Goal: Transaction & Acquisition: Purchase product/service

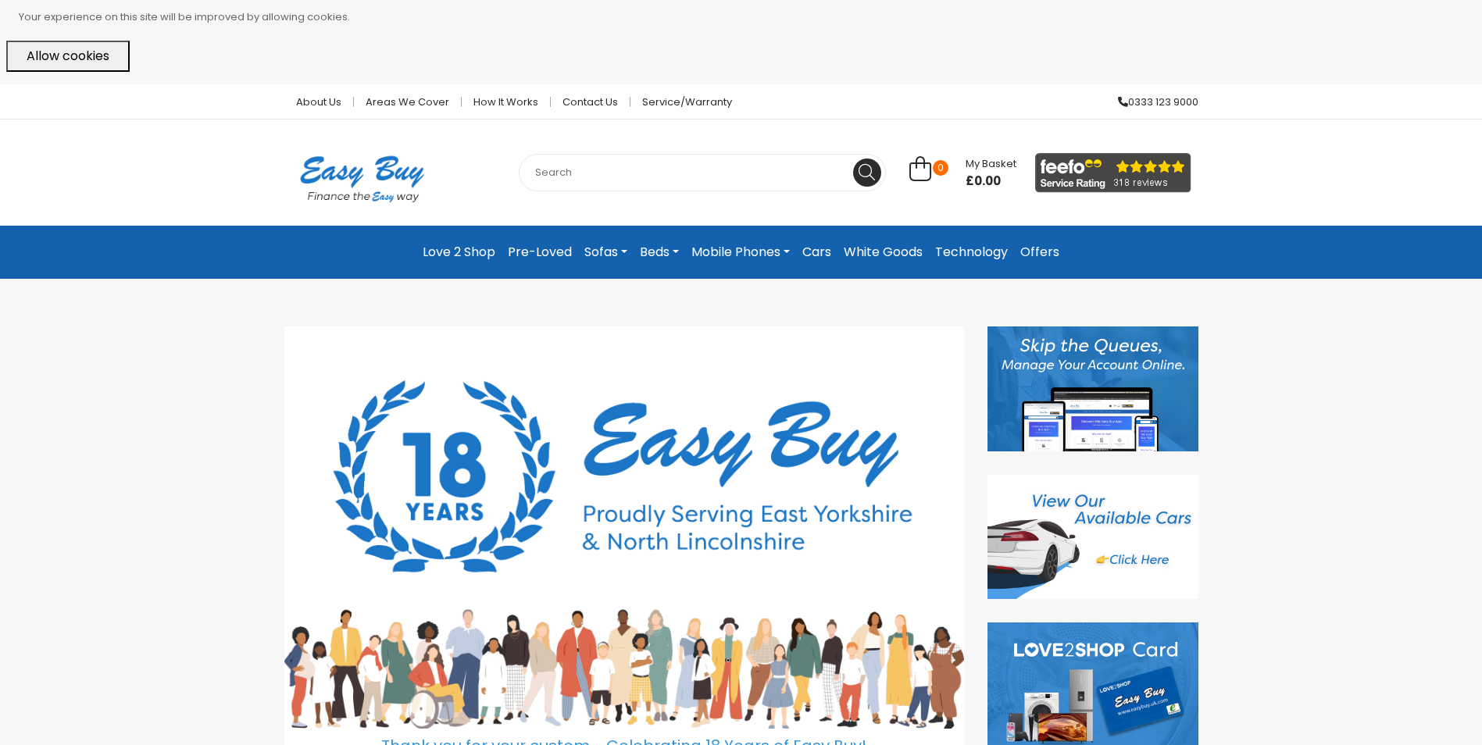
click at [674, 250] on link "Beds" at bounding box center [660, 252] width 52 height 28
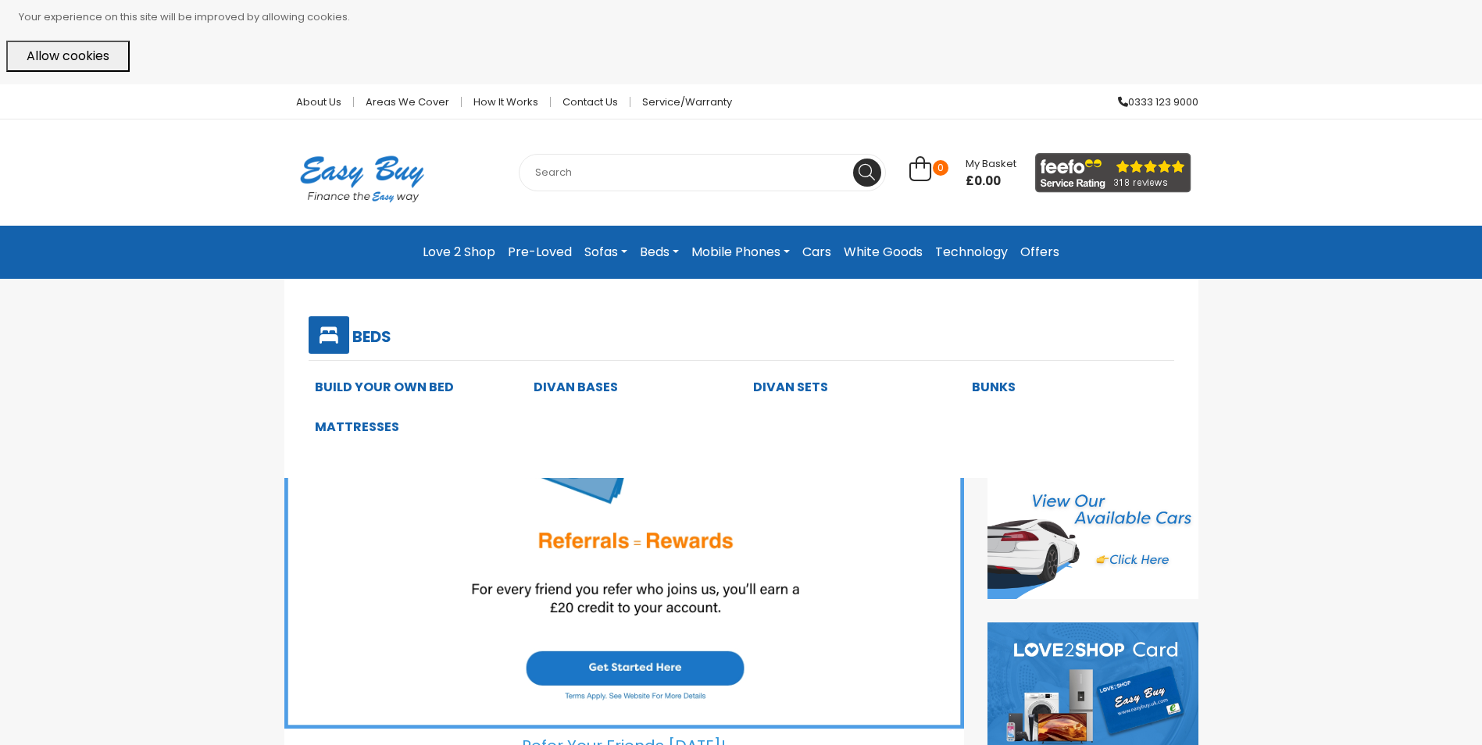
click at [427, 388] on link "Build Your Own Bed" at bounding box center [384, 387] width 139 height 18
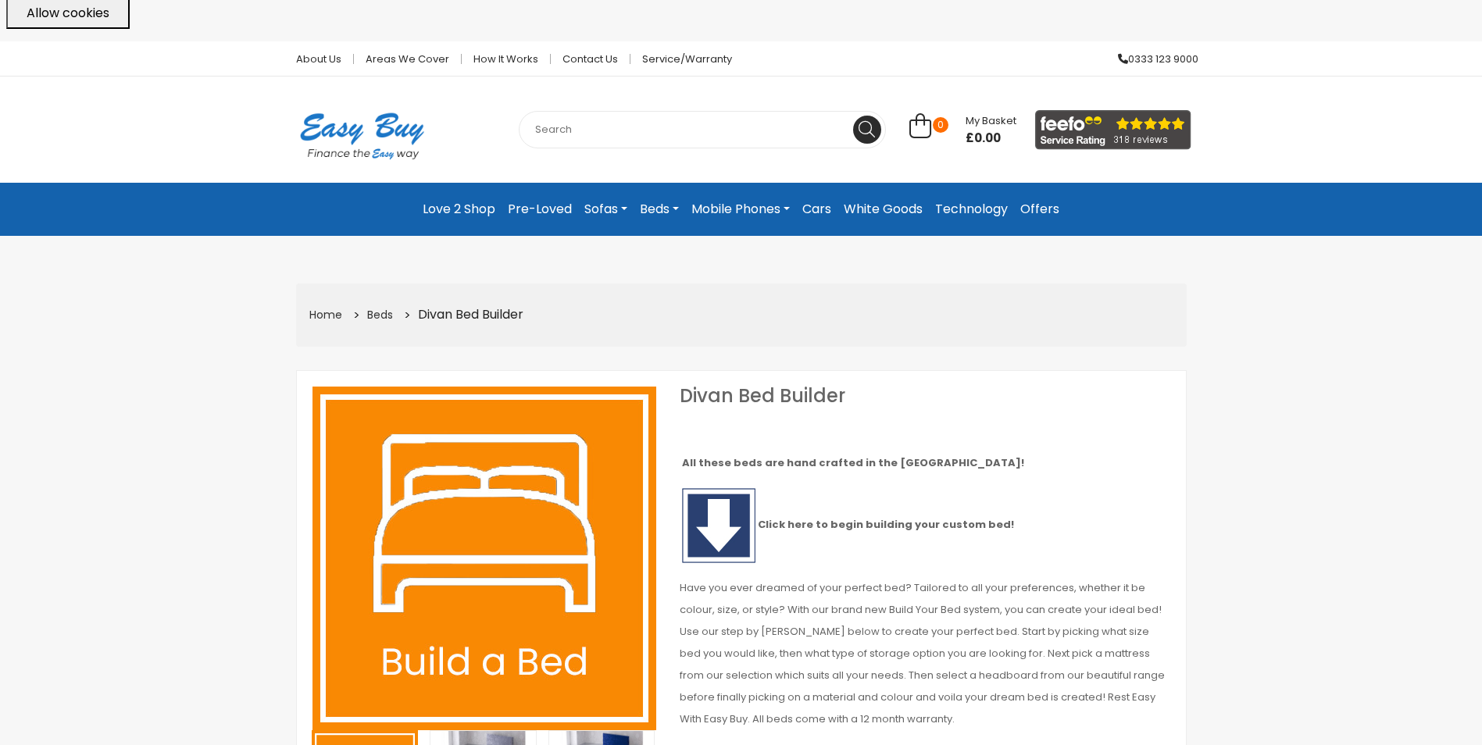
select select "Weekly"
select select "104"
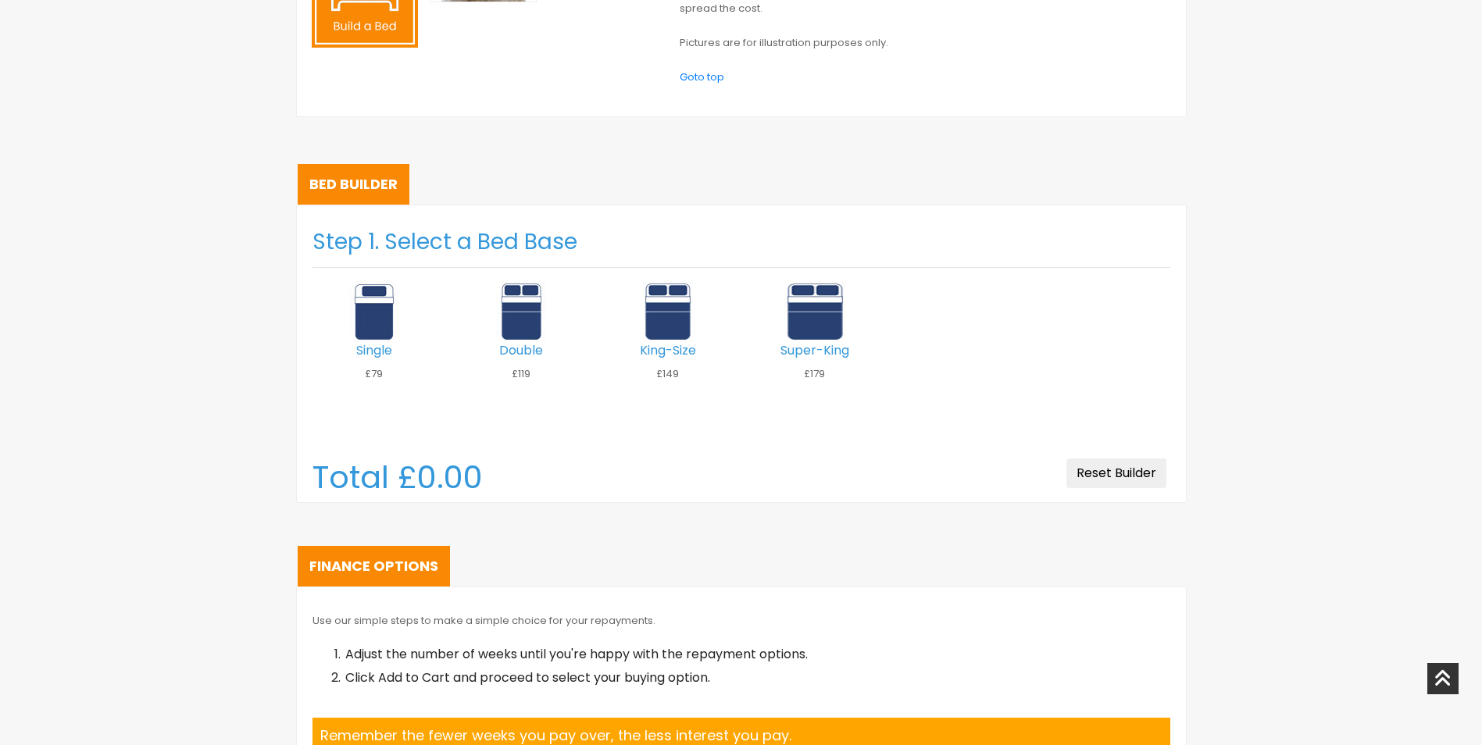
scroll to position [860, 0]
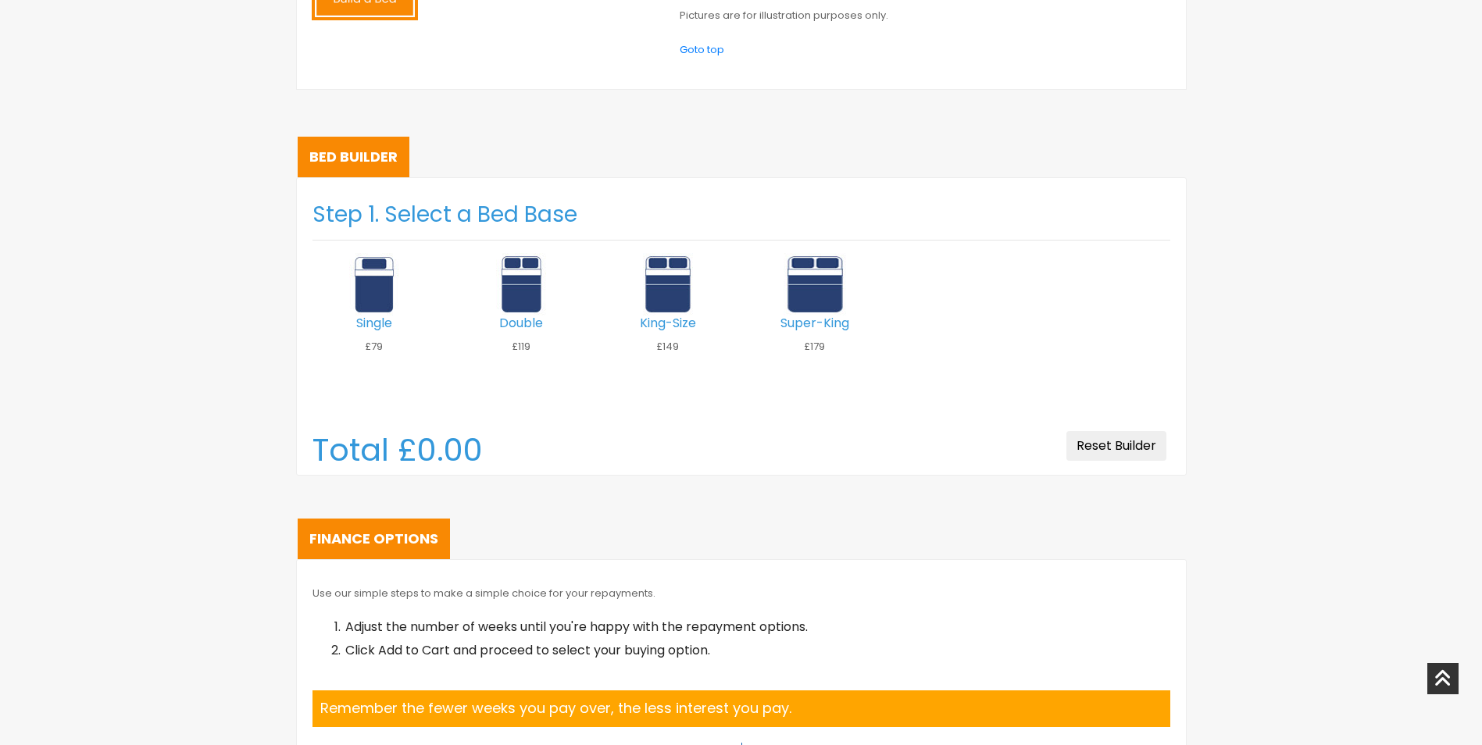
click at [663, 316] on img at bounding box center [668, 284] width 63 height 63
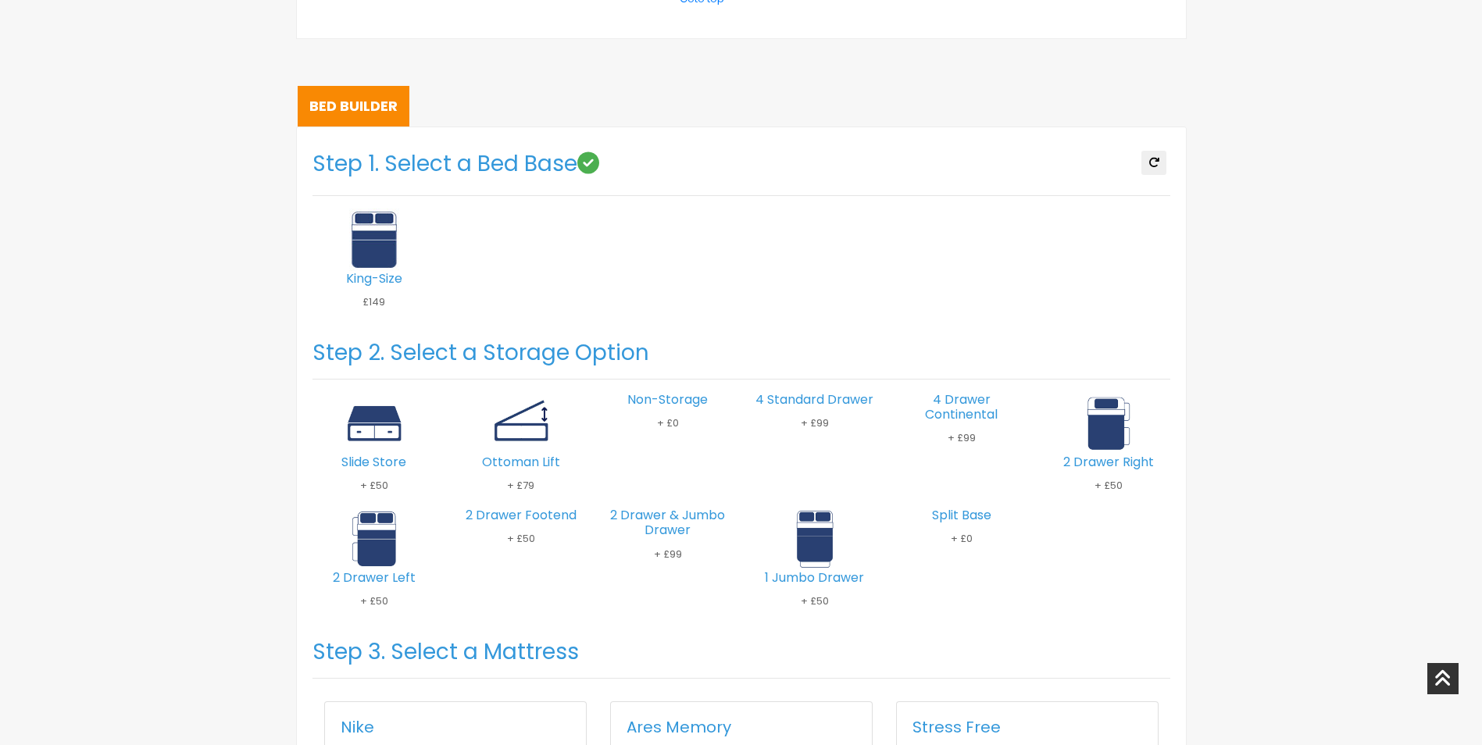
scroll to position [1016, 0]
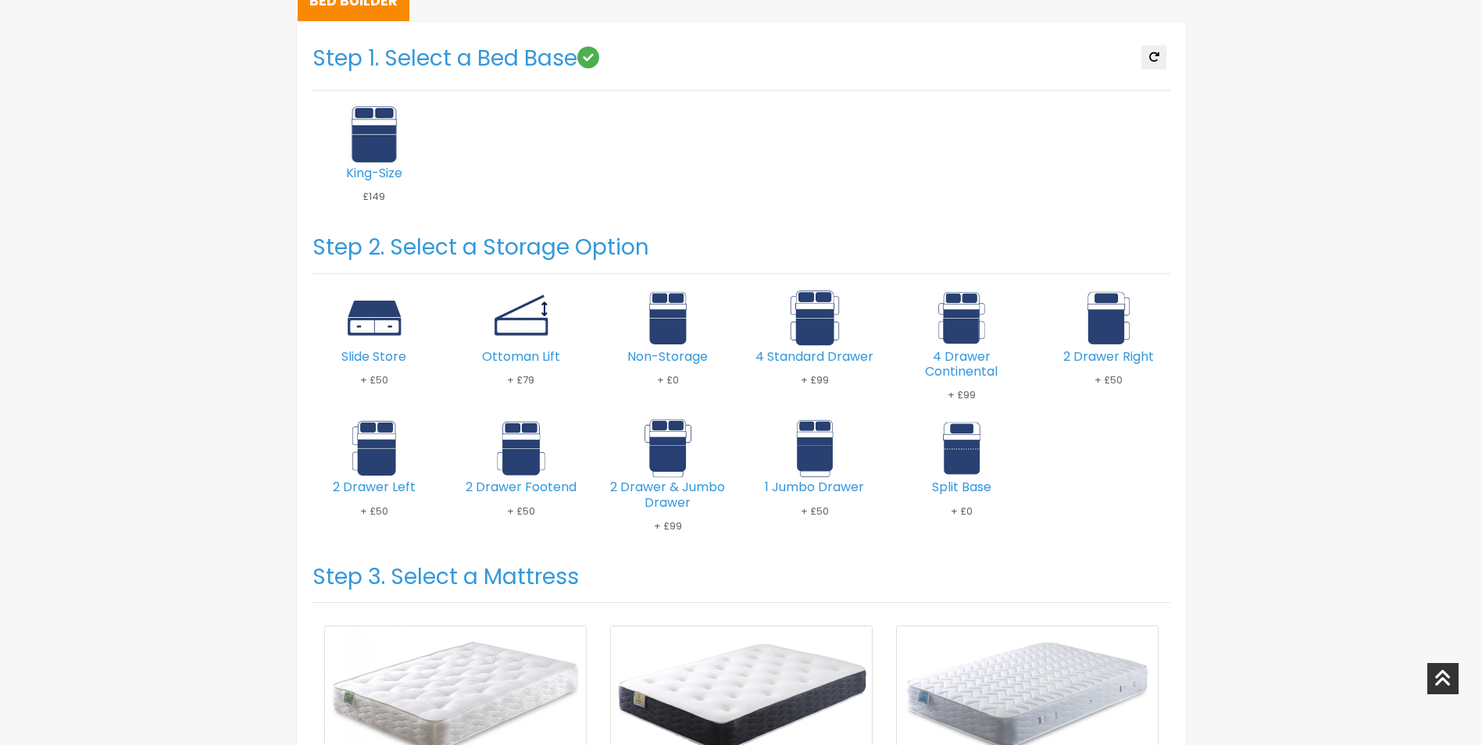
click at [527, 349] on img at bounding box center [521, 318] width 63 height 63
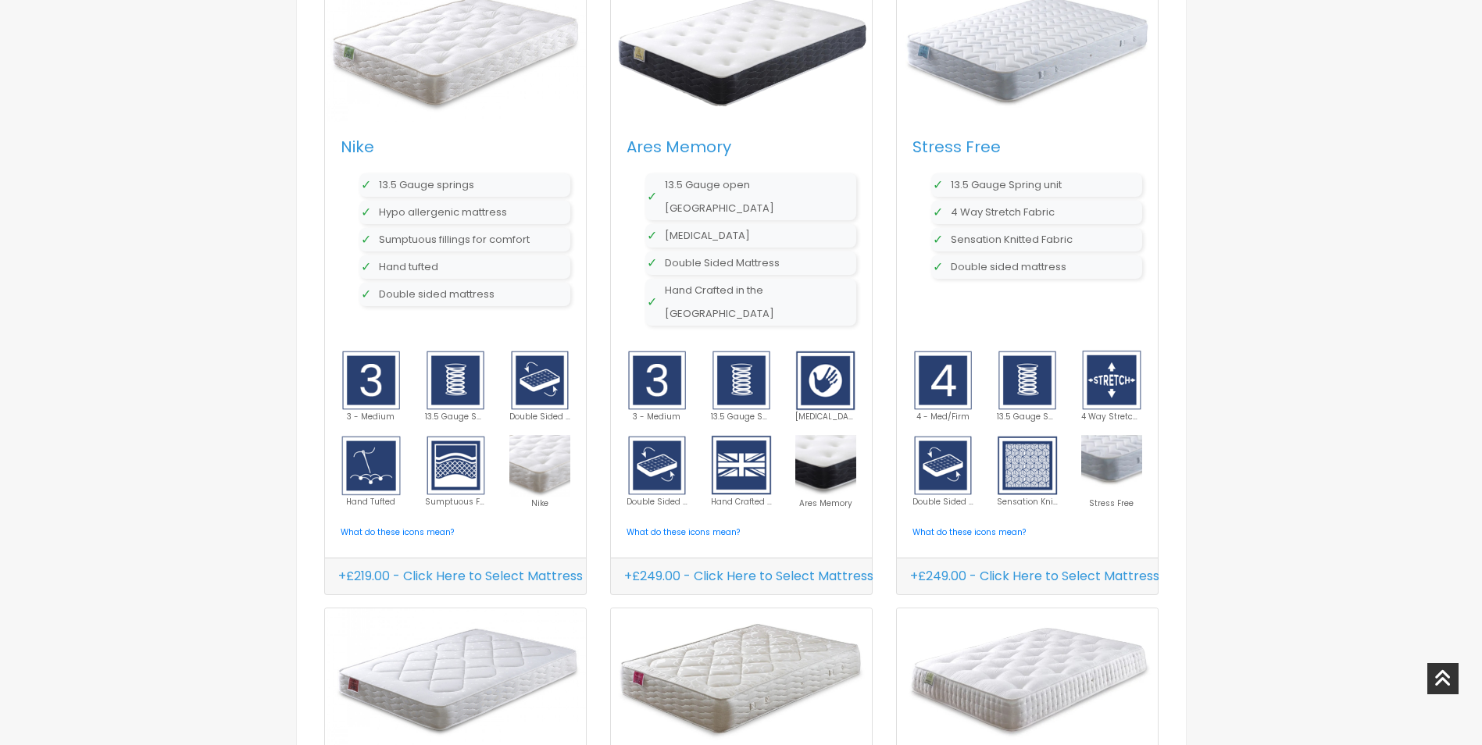
scroll to position [1563, 0]
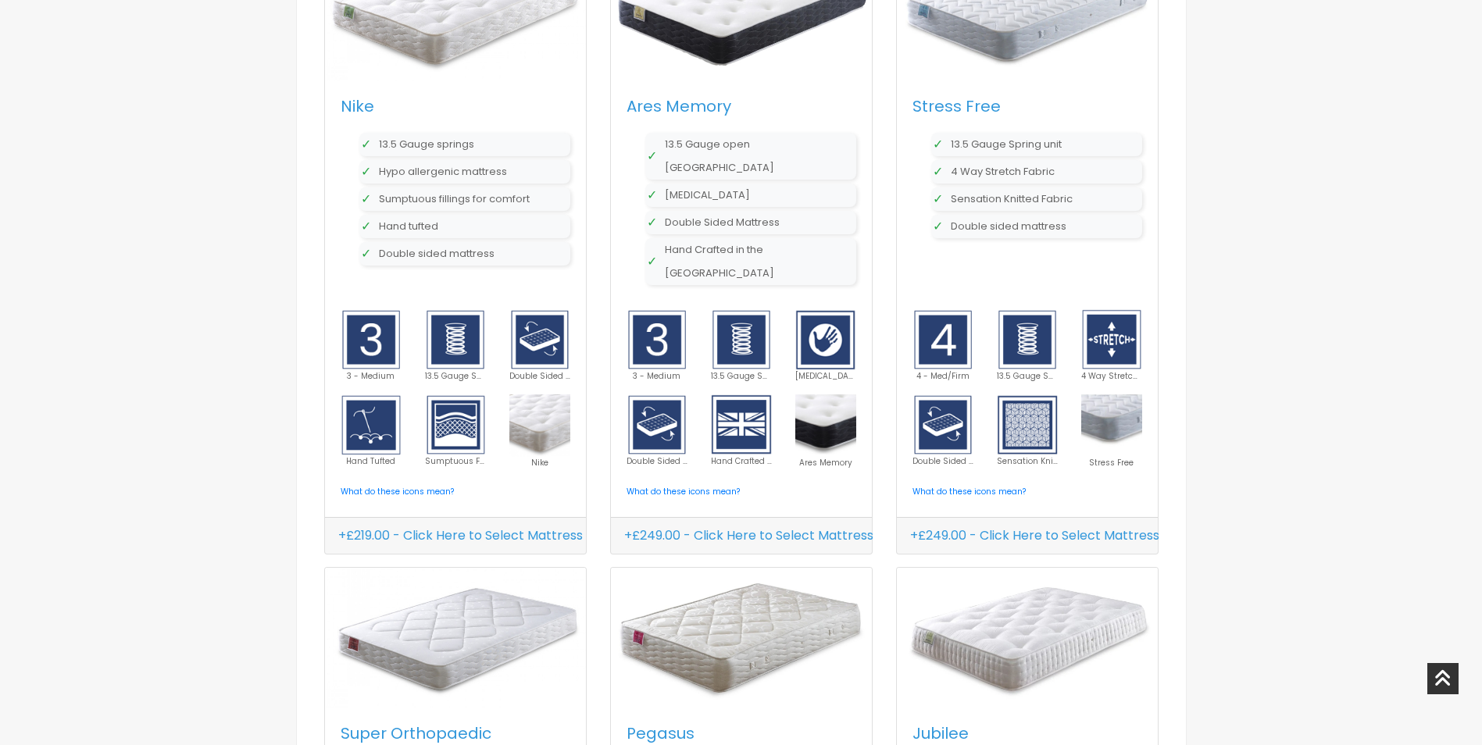
click at [694, 533] on h6 "+£249.00 - Click Here to Select Mattress" at bounding box center [749, 536] width 270 height 30
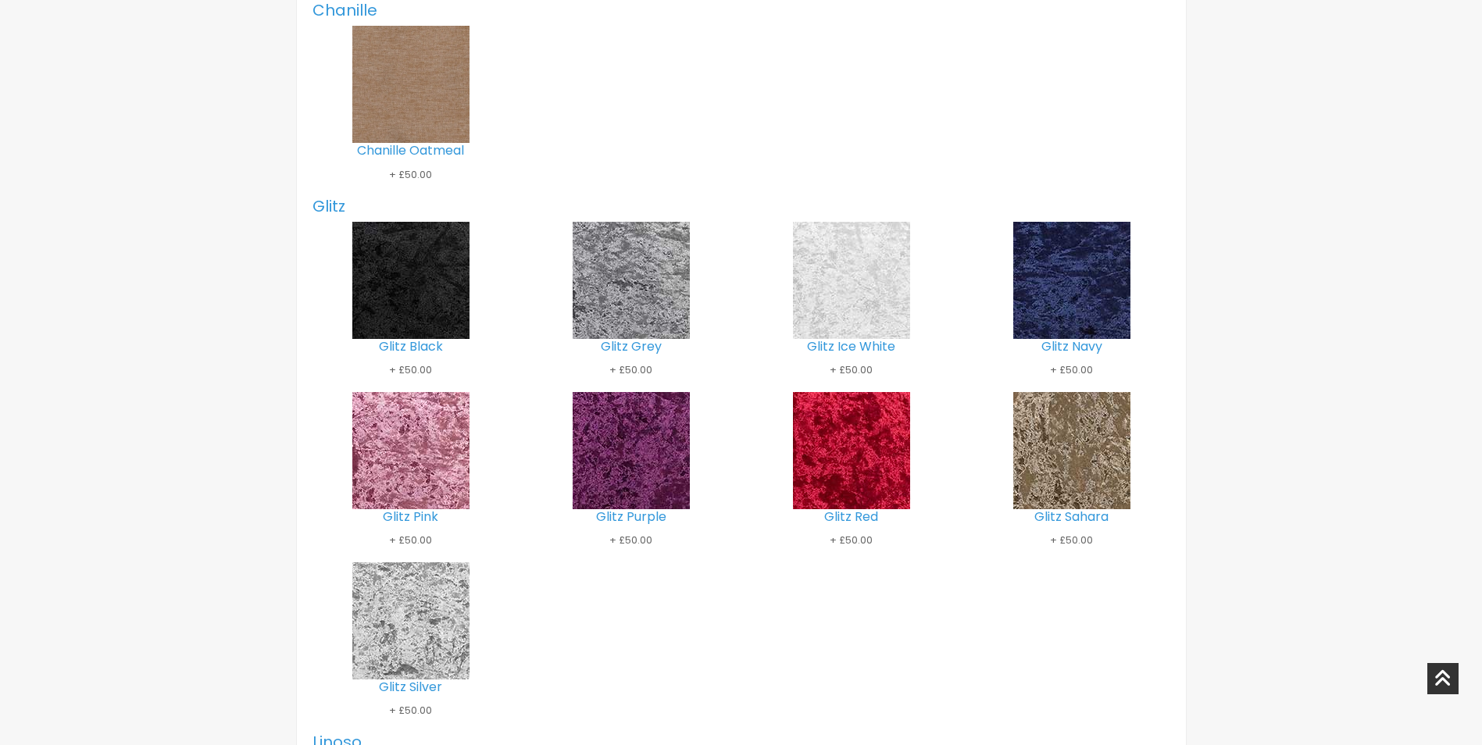
scroll to position [2735, 0]
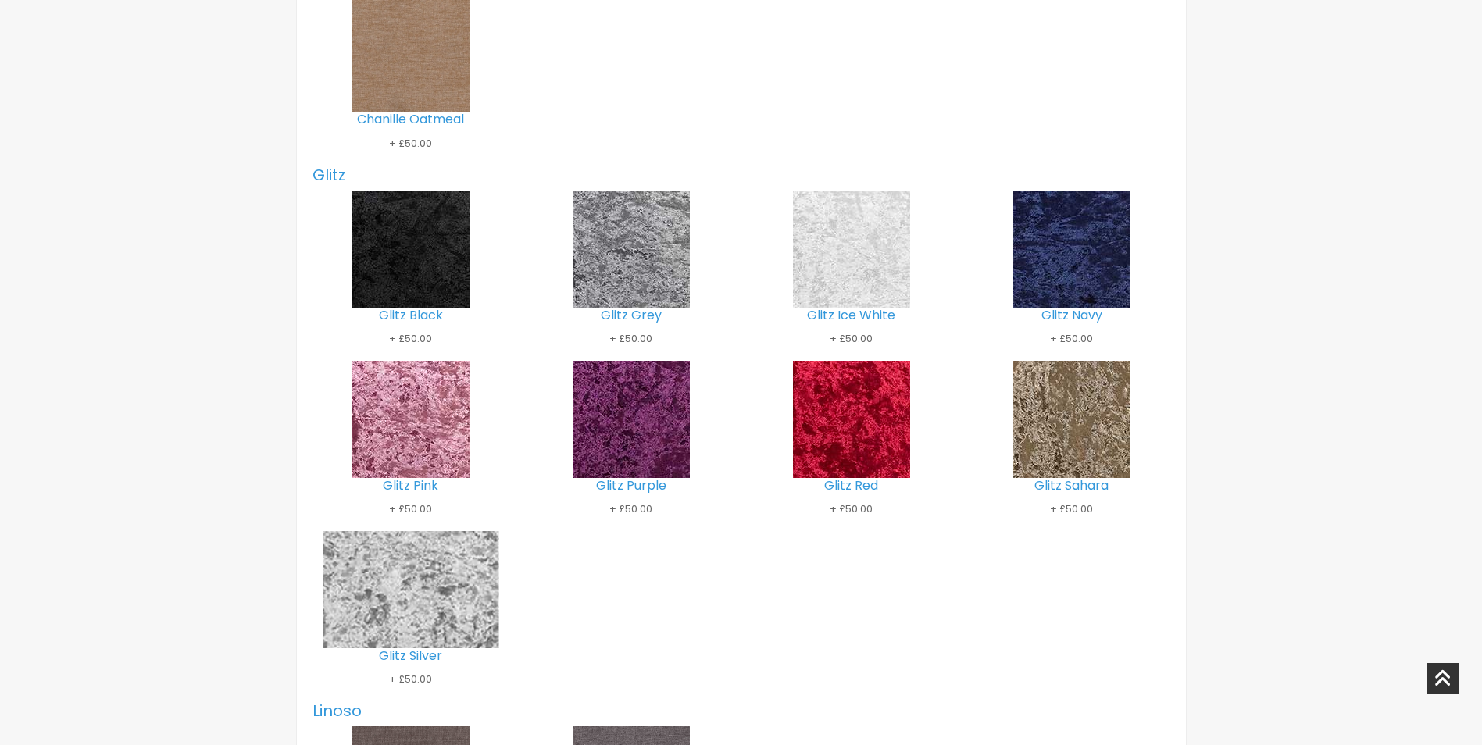
click at [406, 583] on img at bounding box center [411, 590] width 176 height 176
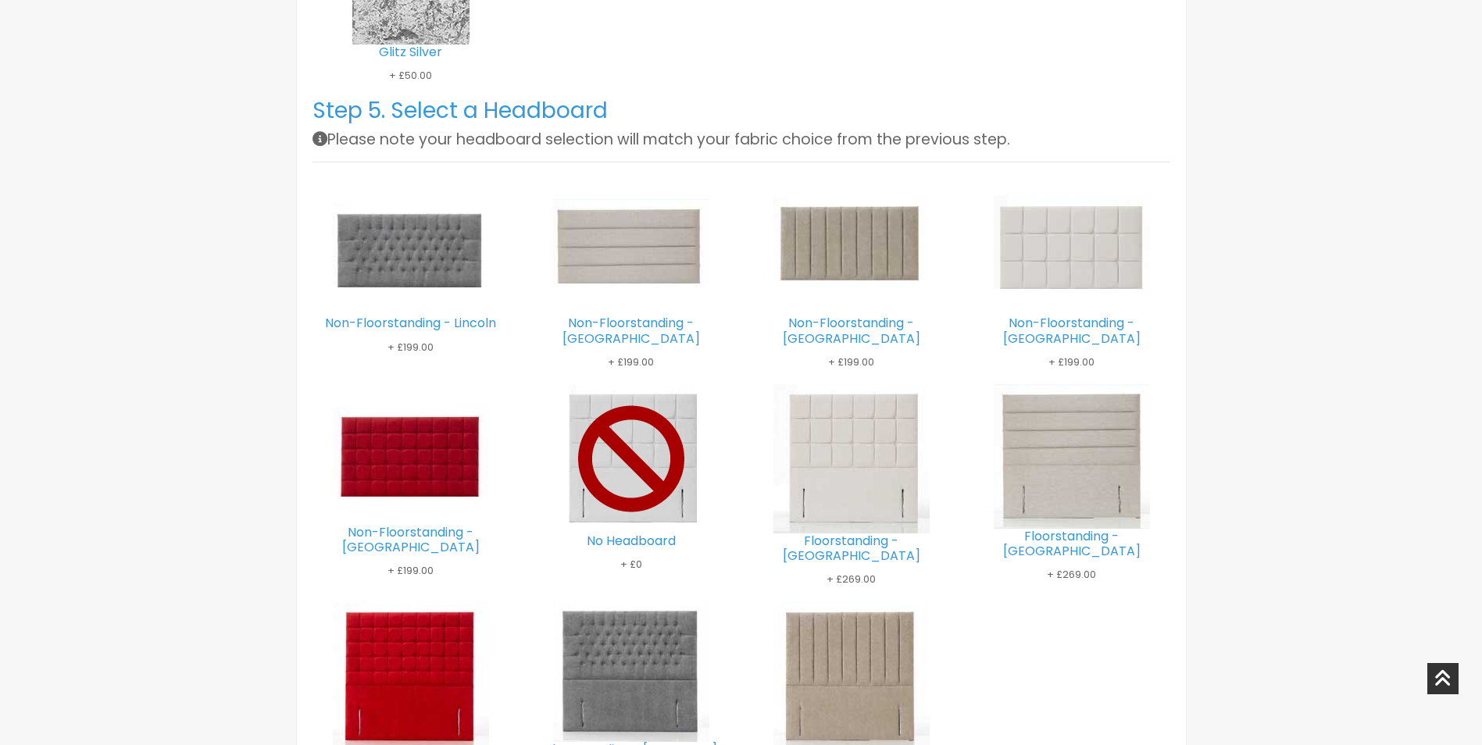
scroll to position [1960, 0]
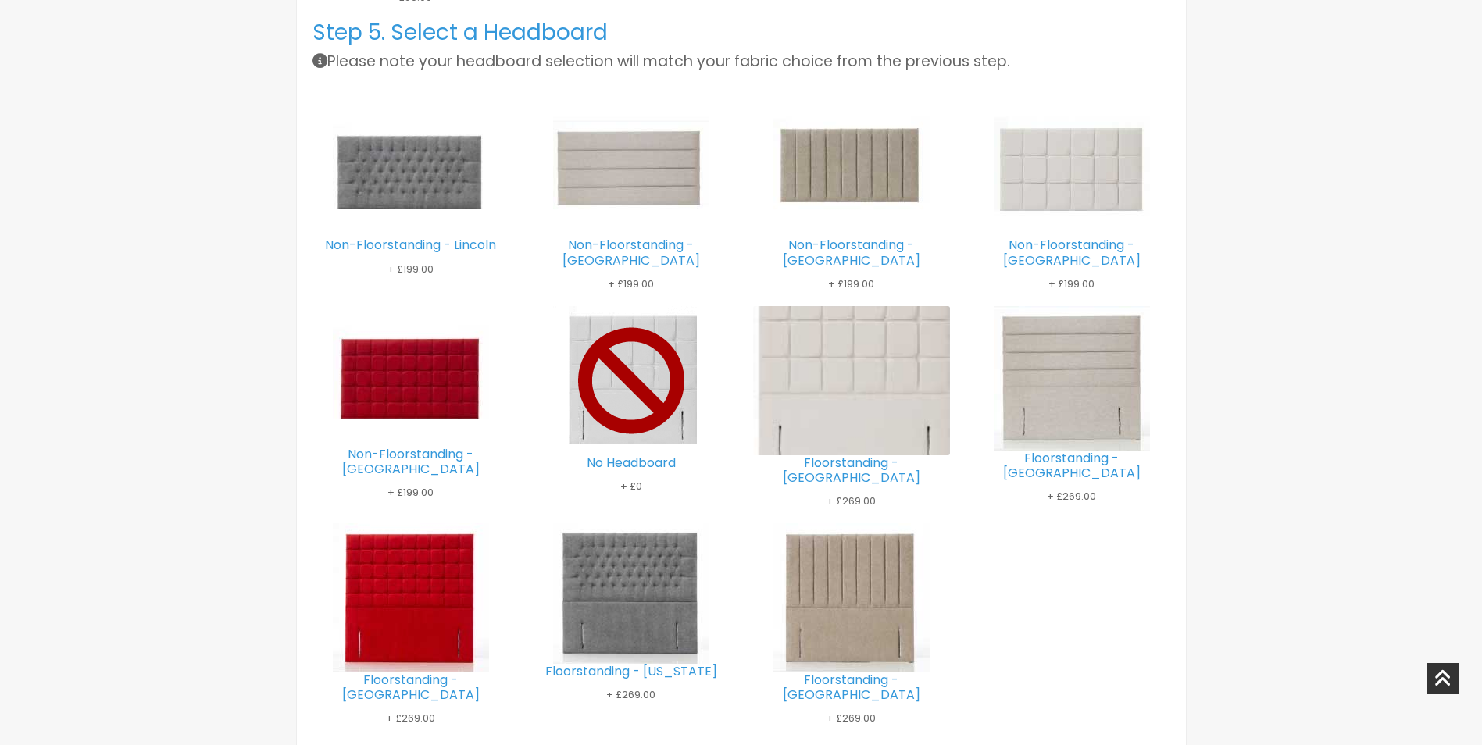
click at [846, 352] on img at bounding box center [852, 381] width 234 height 224
type input "796"
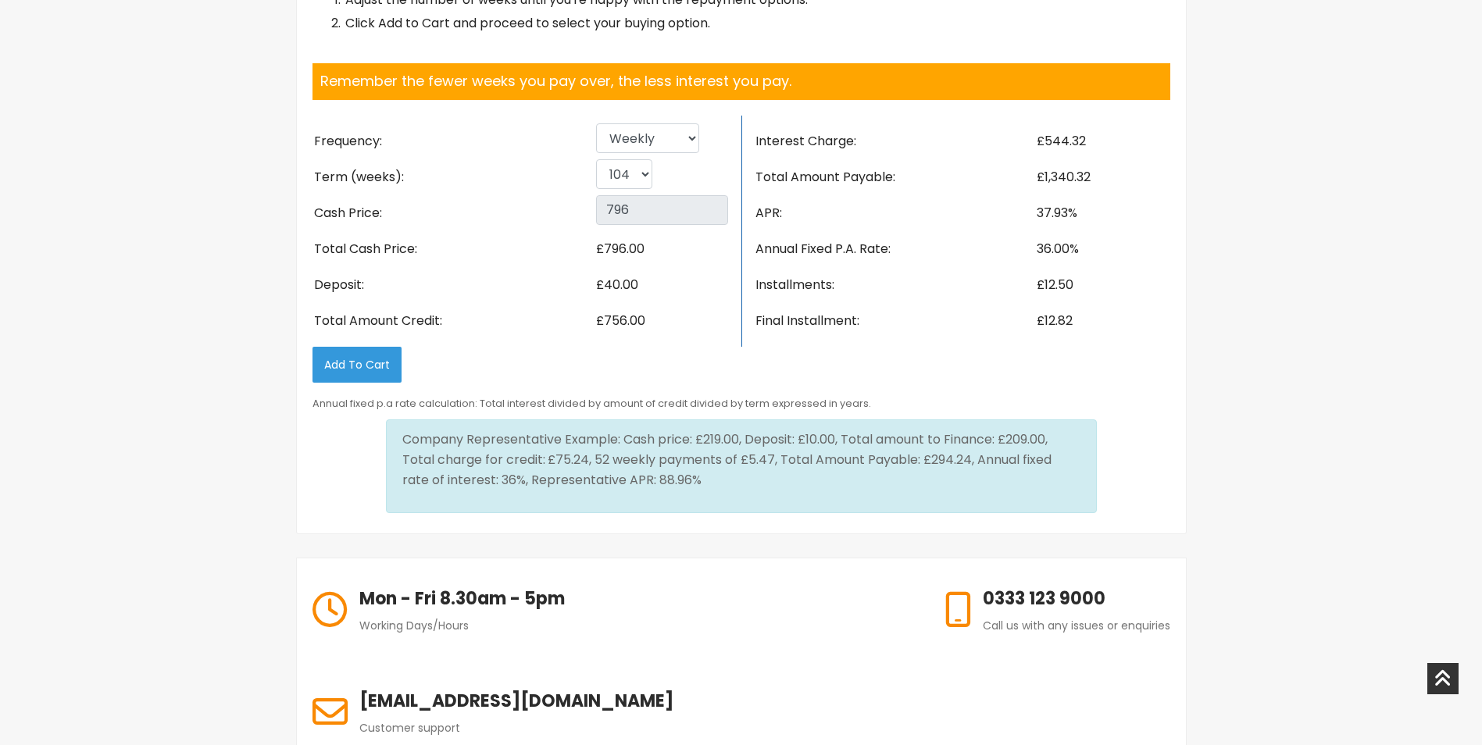
scroll to position [2507, 0]
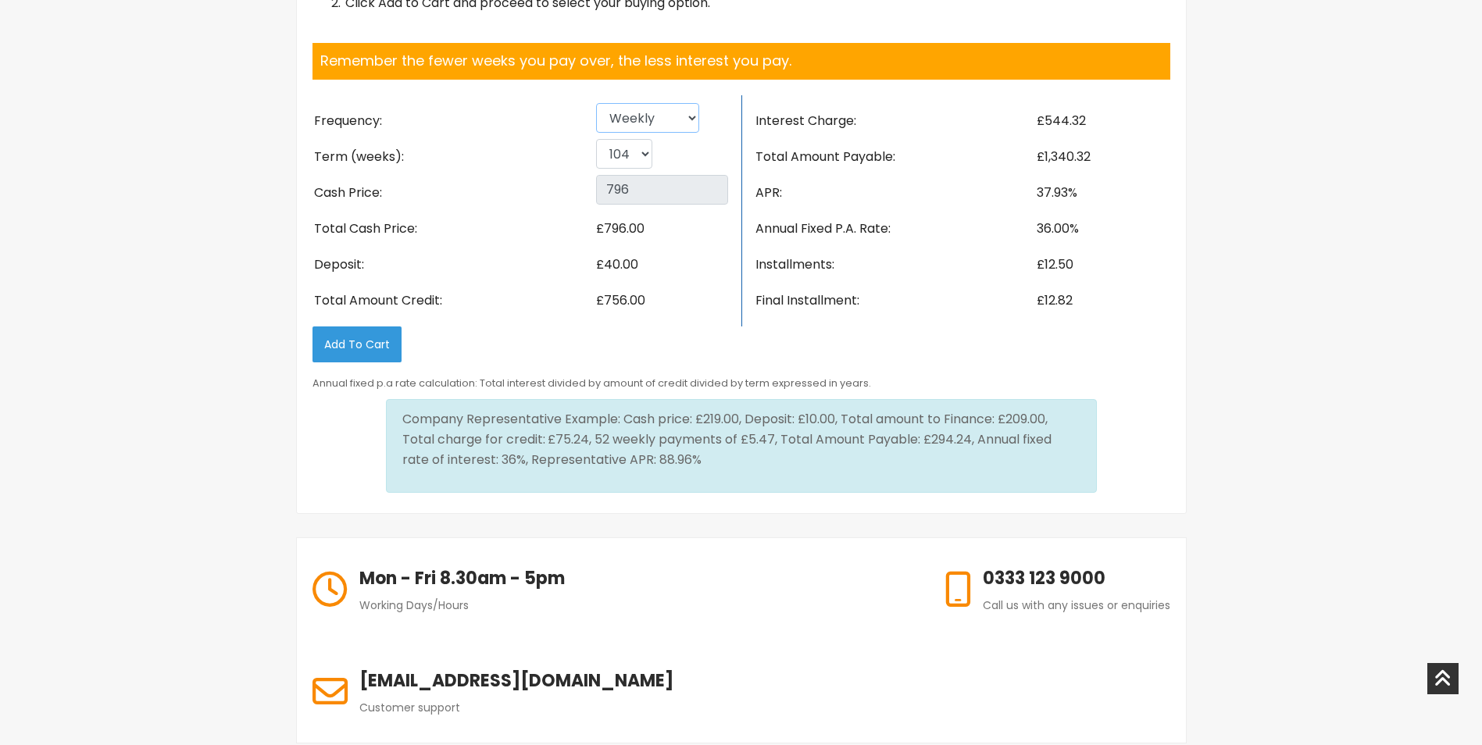
click at [690, 108] on select "Weekly Fortnightly 4 weekly Monthly" at bounding box center [647, 118] width 103 height 30
select select "Monthly"
click at [596, 103] on select "Weekly Fortnightly 4 weekly Monthly" at bounding box center [647, 118] width 103 height 30
click at [642, 139] on select "3 6 9 12 18 24" at bounding box center [622, 154] width 52 height 30
click at [596, 139] on select "3 6 9 12 18 24" at bounding box center [622, 154] width 52 height 30
